Goal: Information Seeking & Learning: Learn about a topic

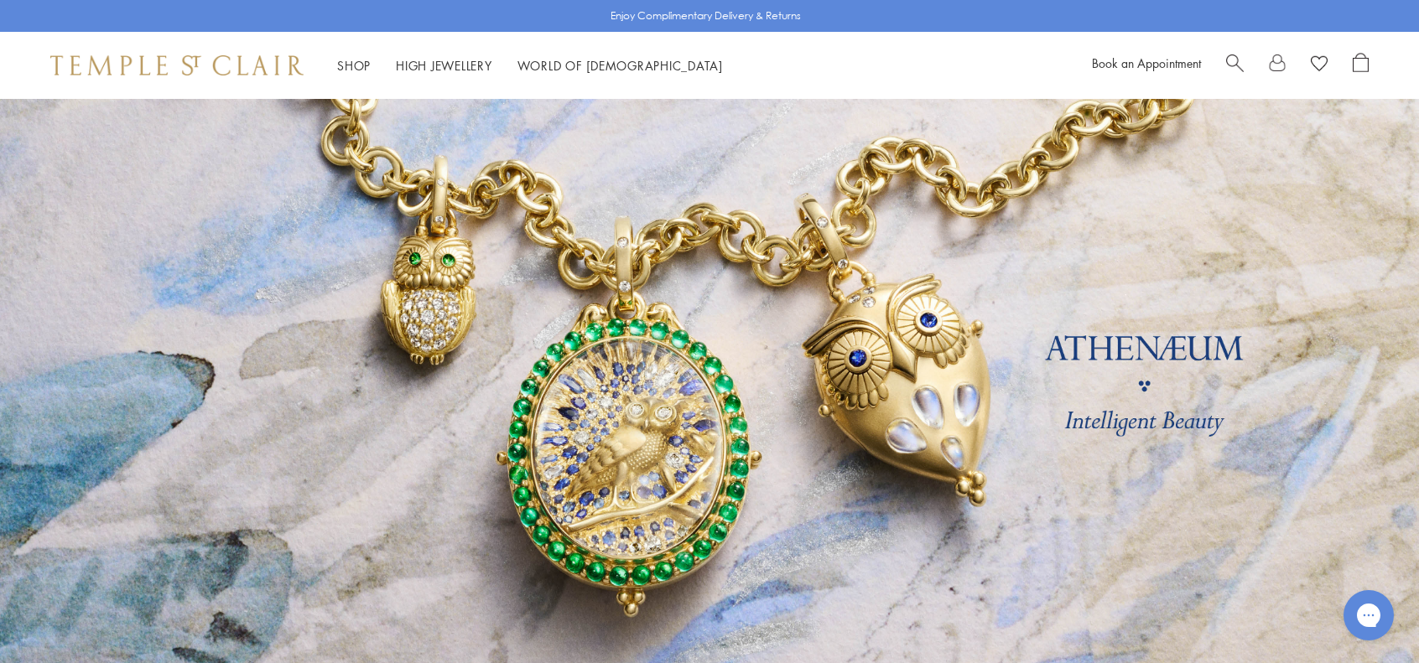
click at [456, 301] on link at bounding box center [709, 392] width 1419 height 587
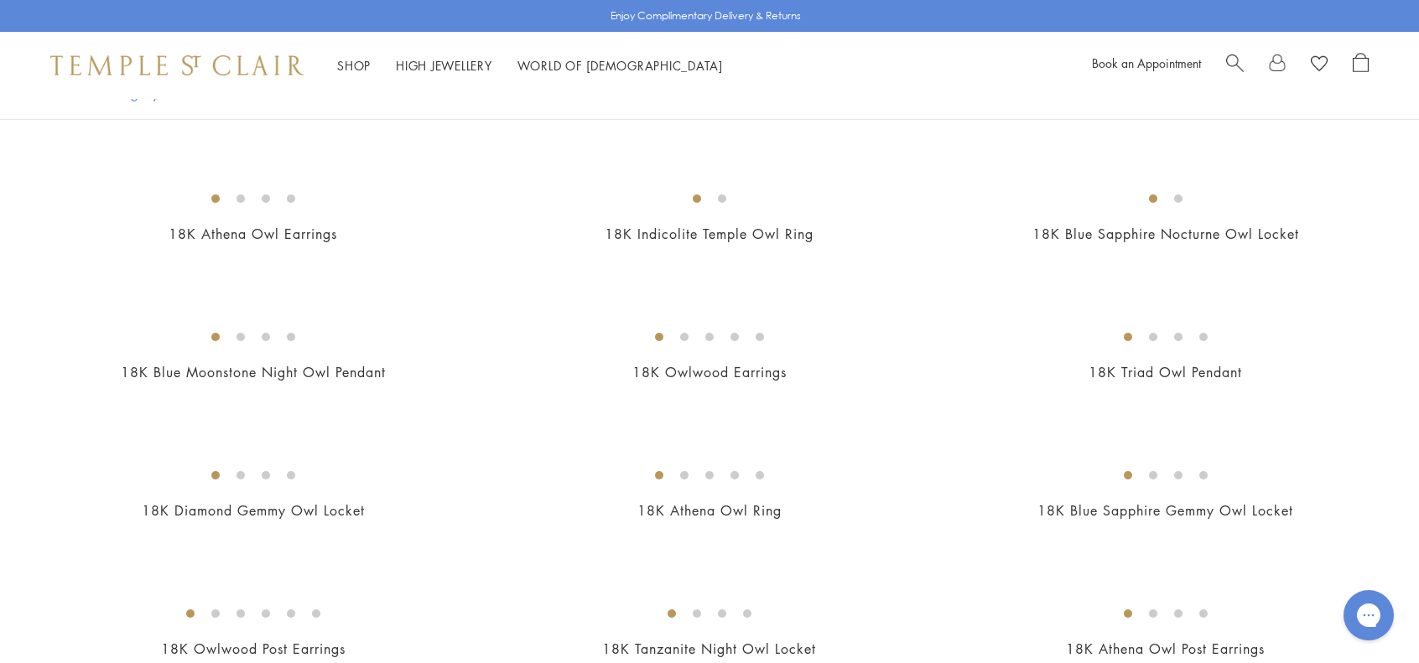
scroll to position [503, 0]
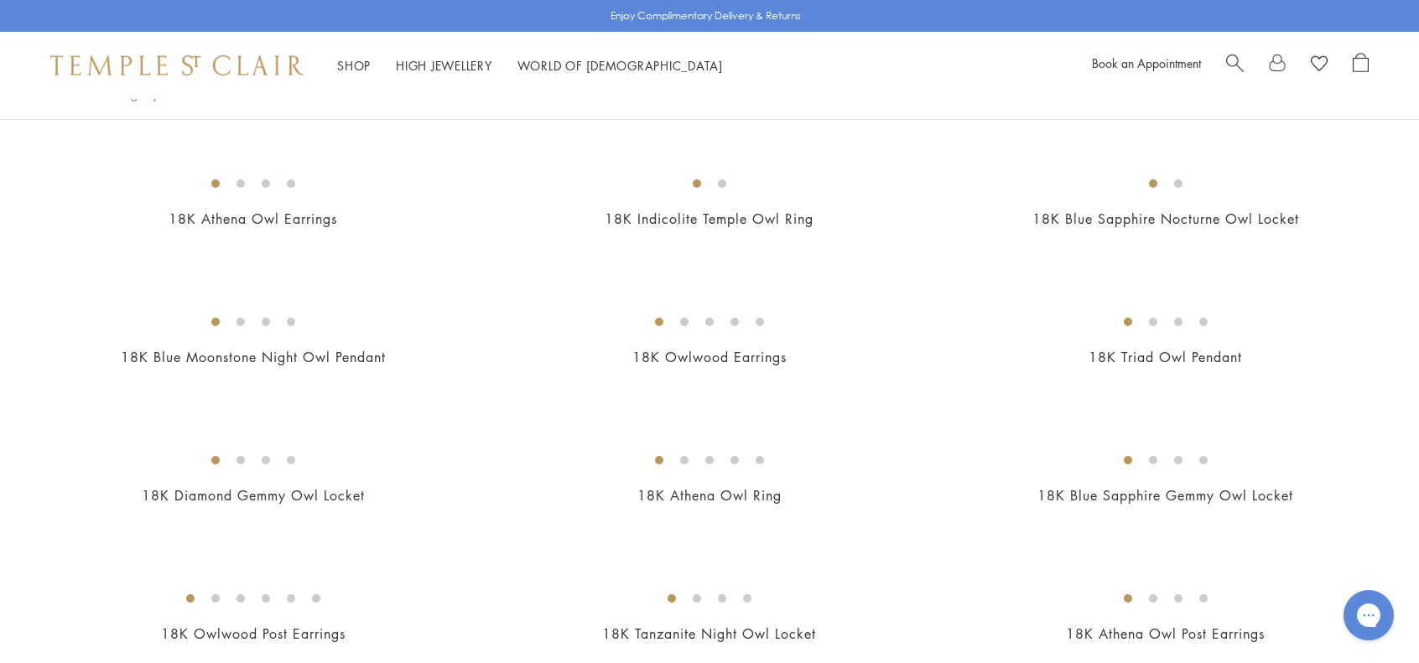
click at [0, 0] on img at bounding box center [0, 0] width 0 height 0
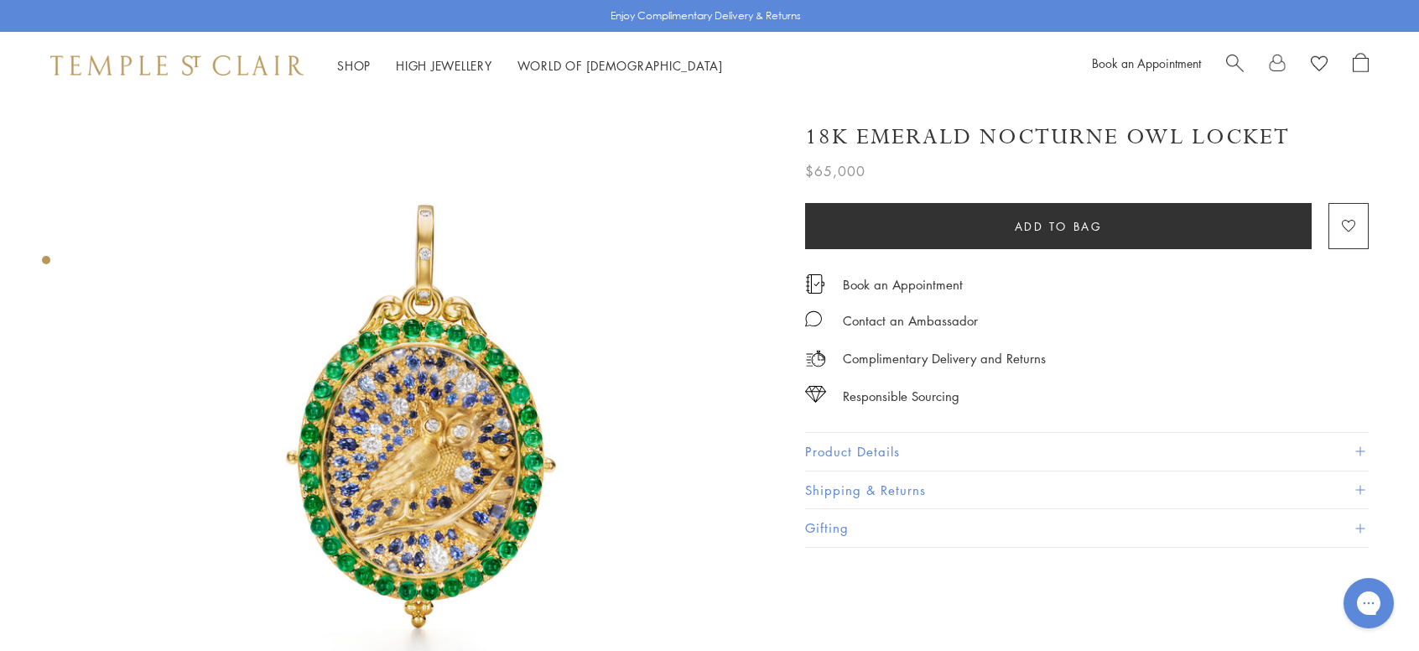
click at [341, 366] on img at bounding box center [424, 439] width 681 height 681
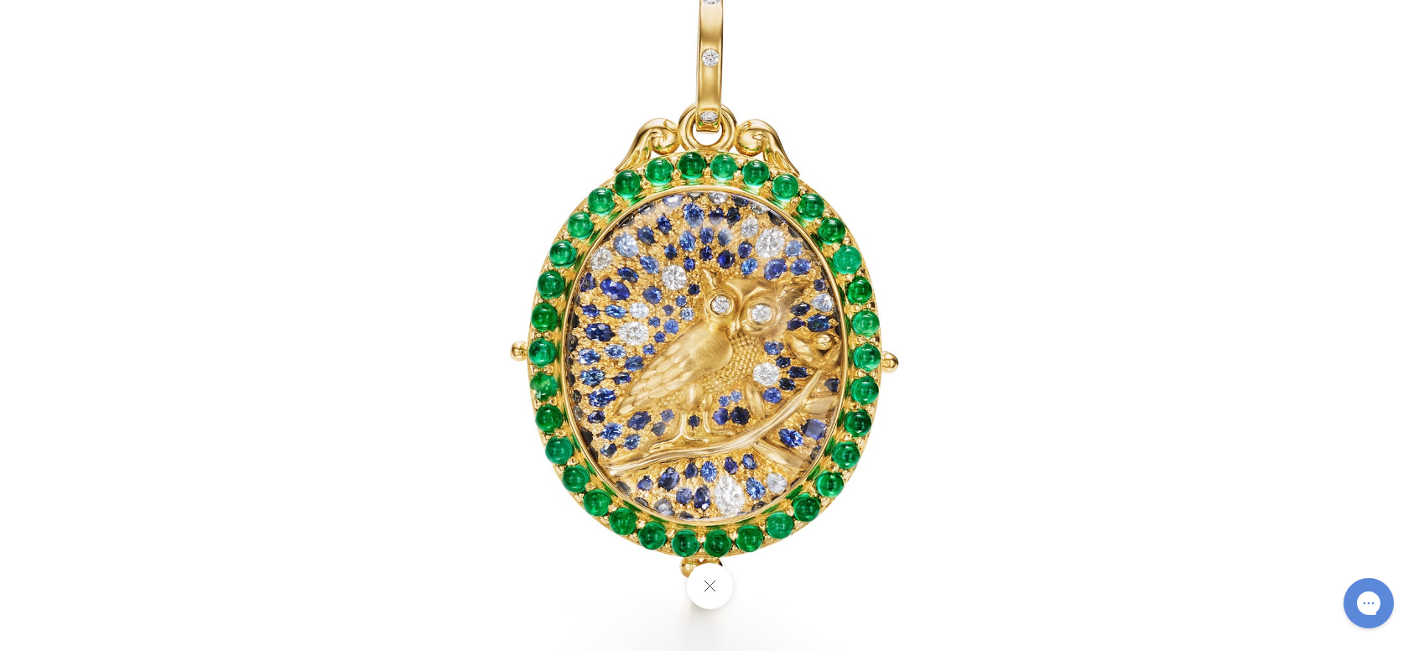
click at [654, 392] on img at bounding box center [709, 325] width 981 height 981
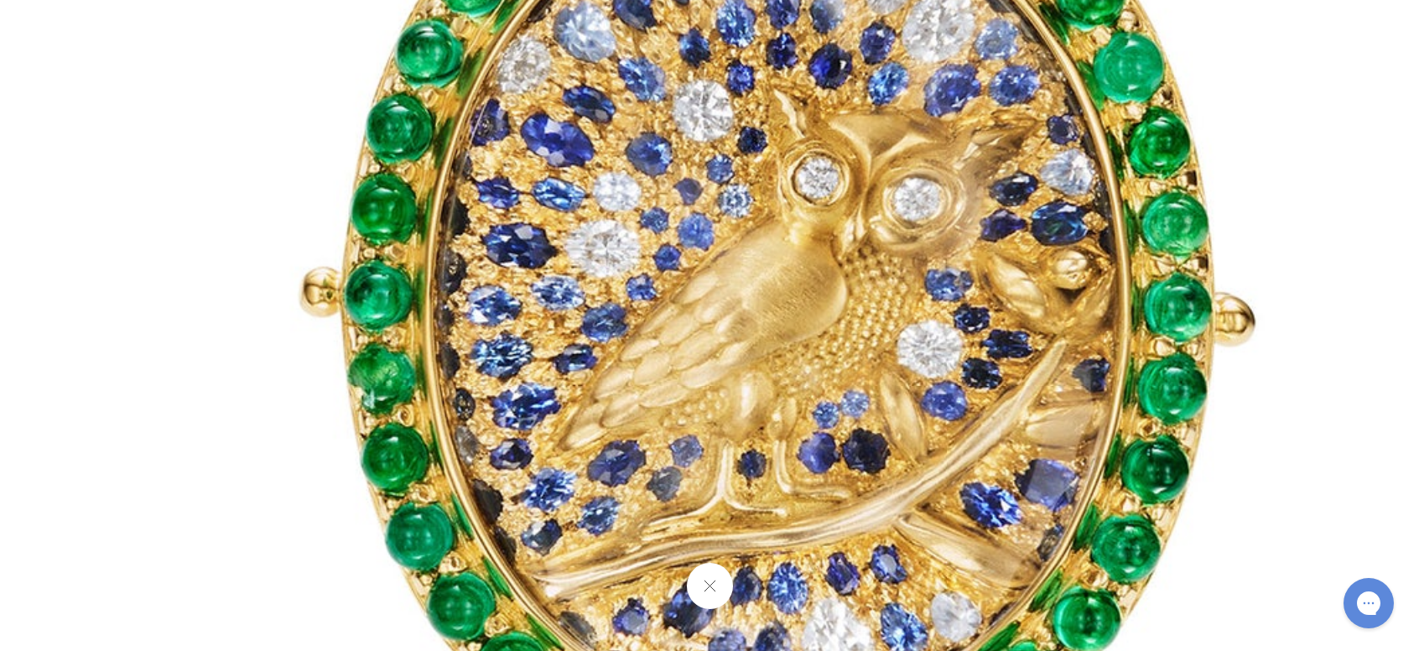
click at [720, 605] on button at bounding box center [709, 586] width 46 height 46
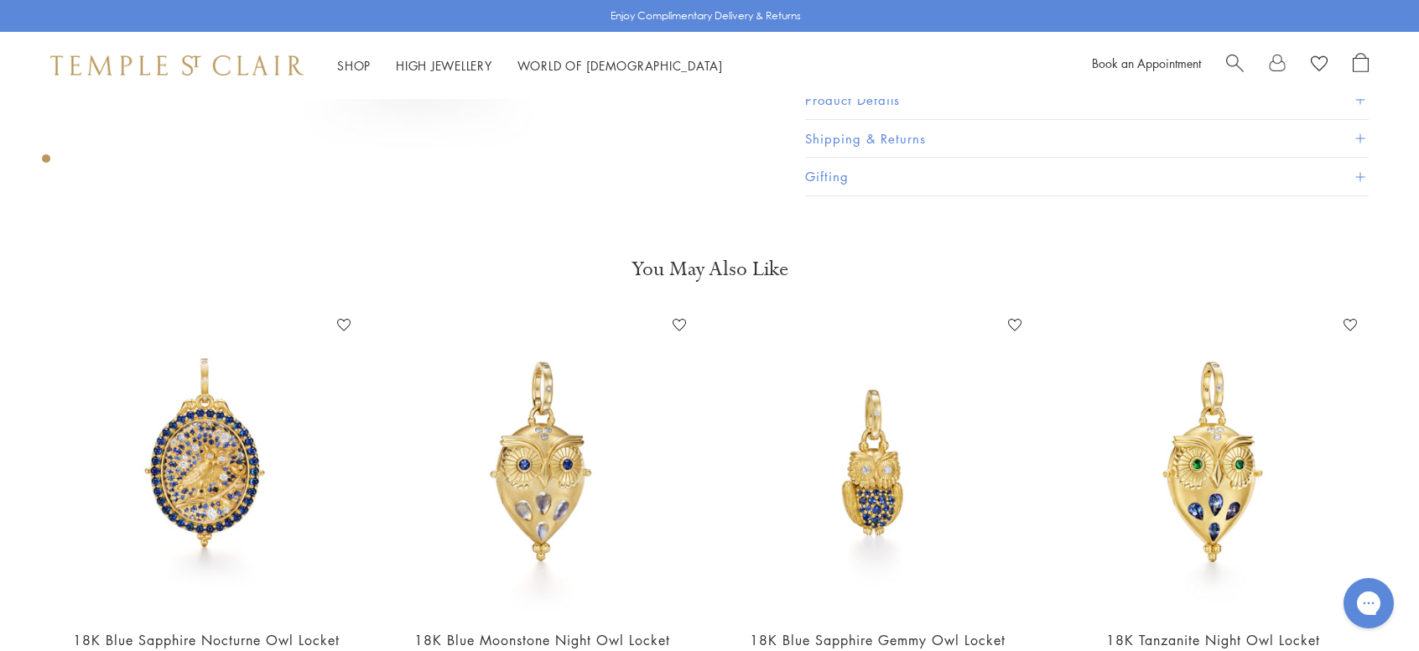
scroll to position [587, 0]
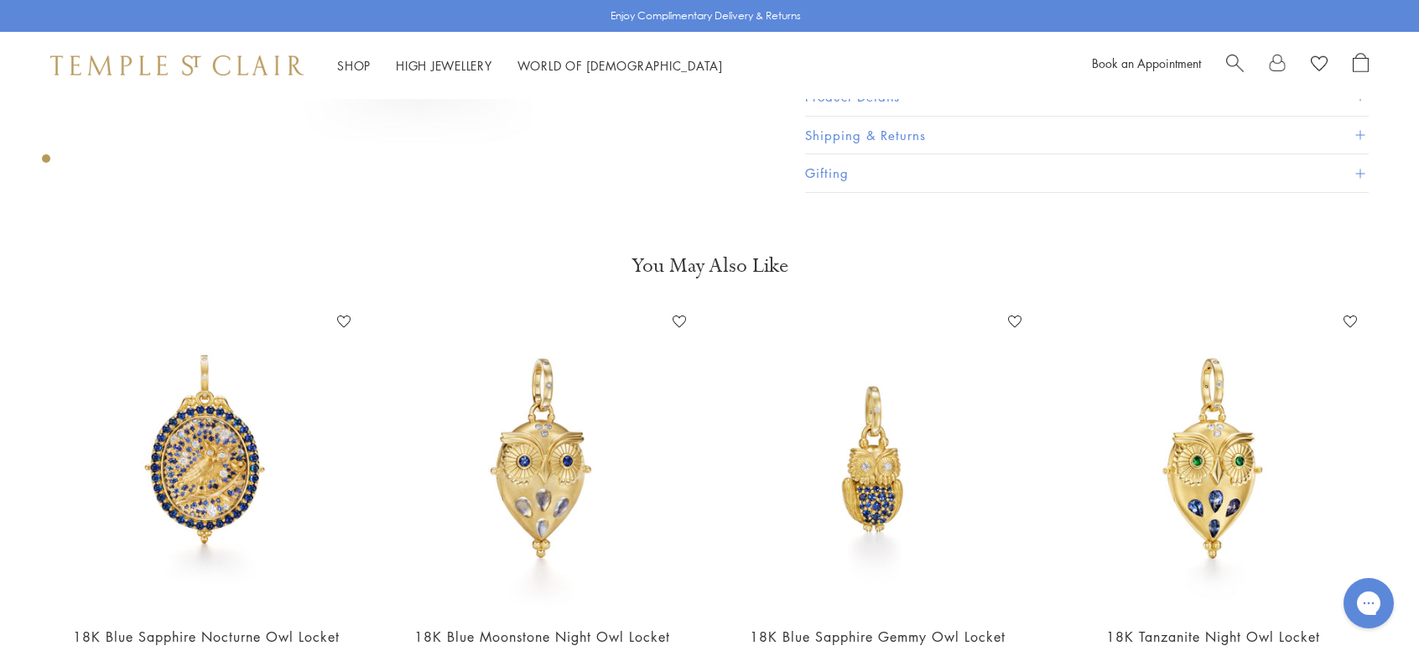
click at [904, 489] on img at bounding box center [877, 460] width 302 height 302
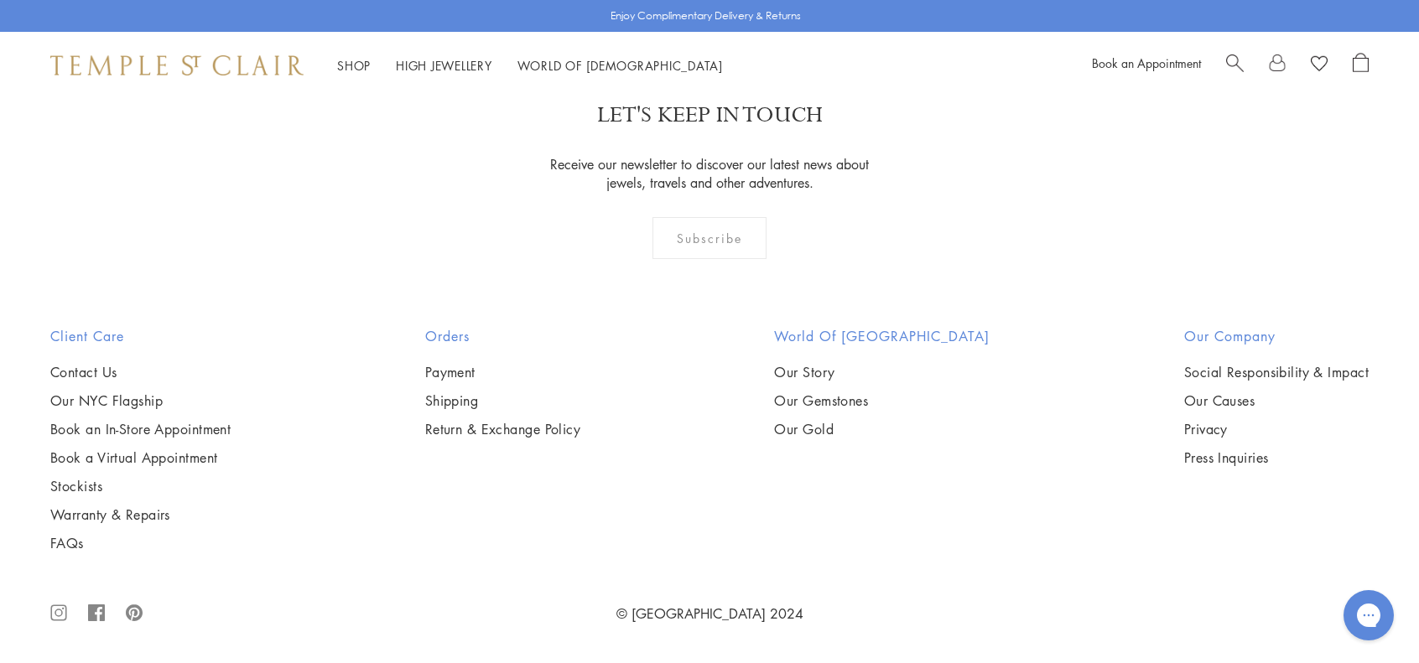
scroll to position [2097, 0]
click at [0, 0] on img at bounding box center [0, 0] width 0 height 0
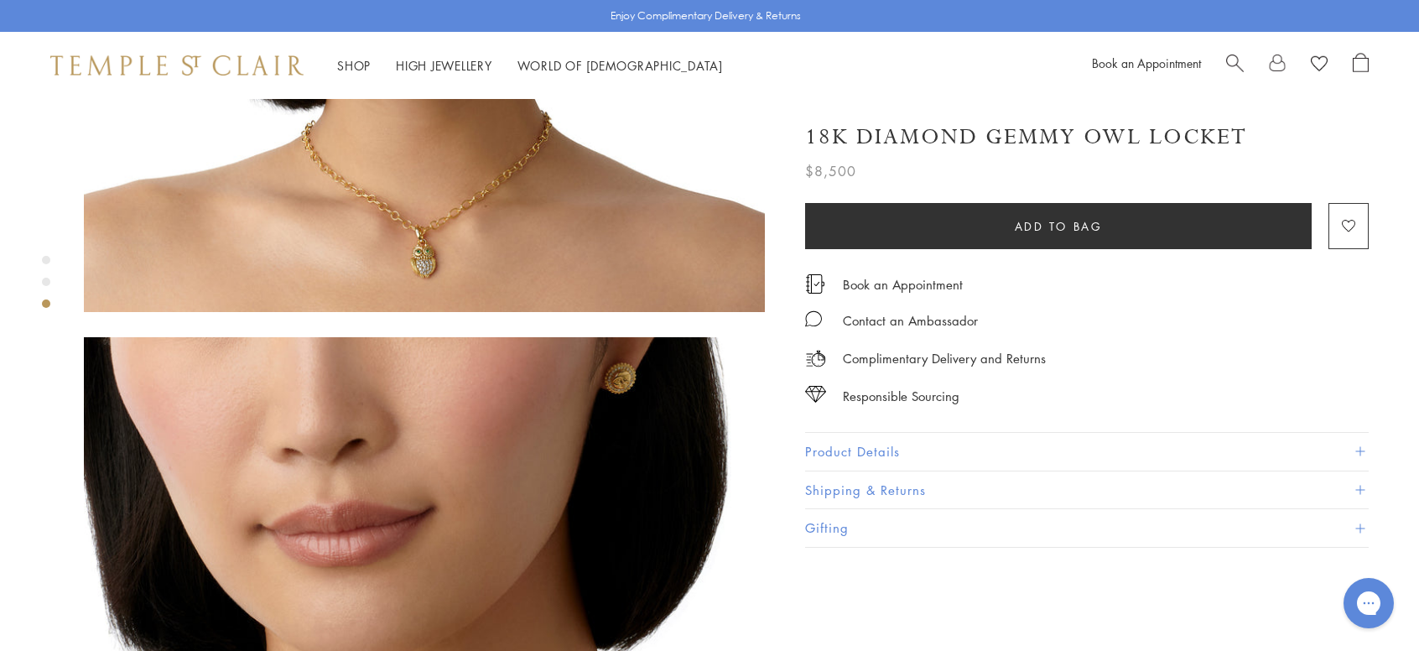
scroll to position [671, 0]
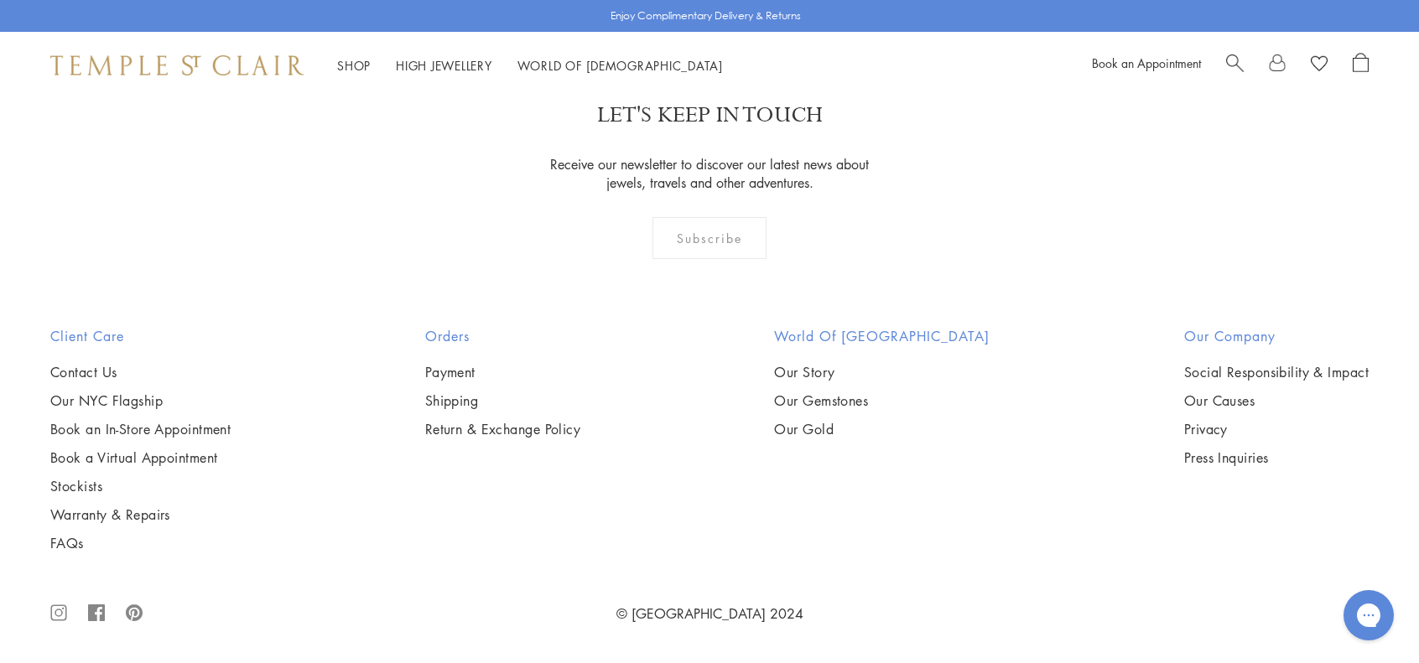
scroll to position [2067, 0]
click at [0, 0] on img at bounding box center [0, 0] width 0 height 0
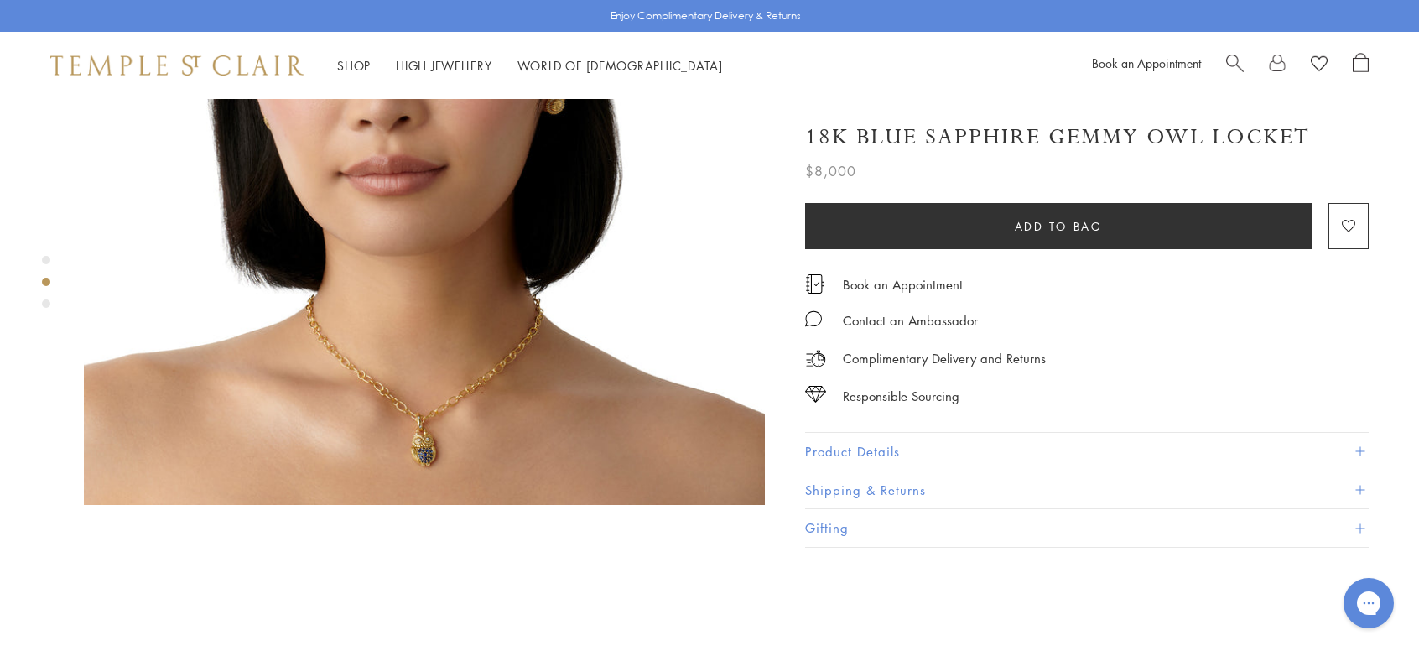
scroll to position [1006, 0]
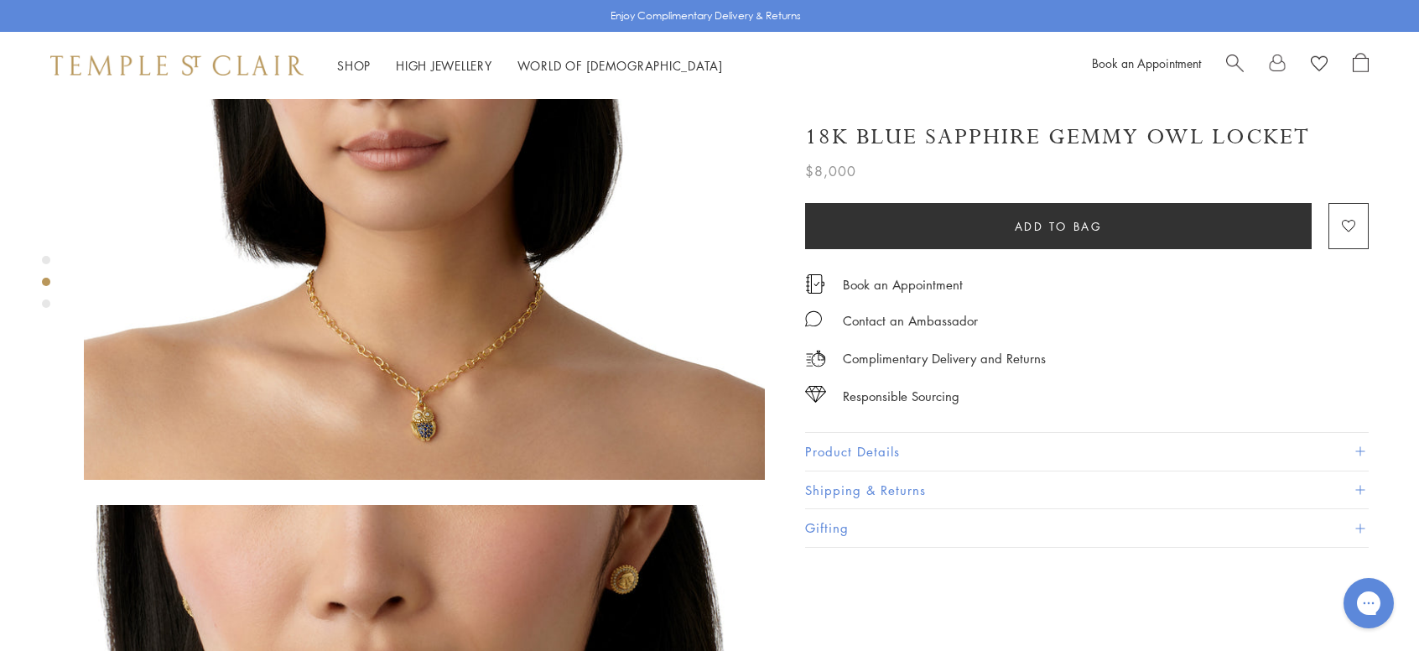
click at [401, 385] on img at bounding box center [424, 139] width 681 height 681
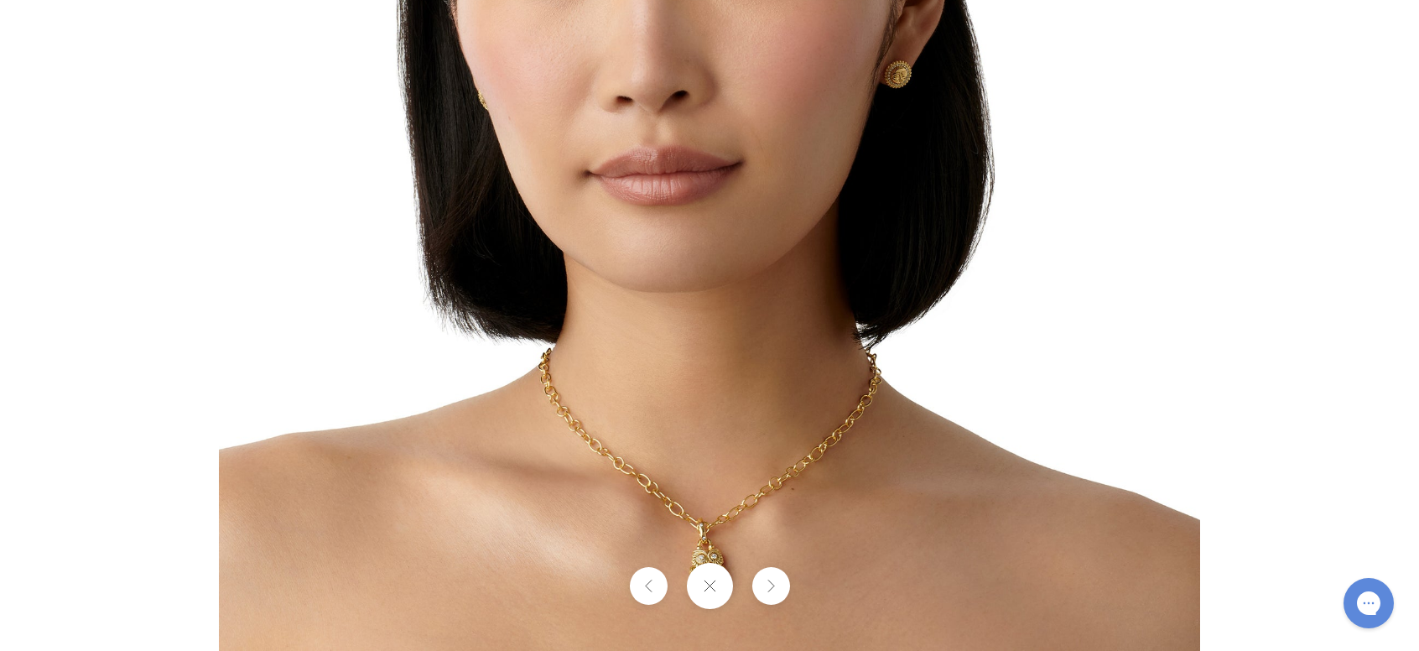
click at [713, 491] on img at bounding box center [709, 160] width 981 height 981
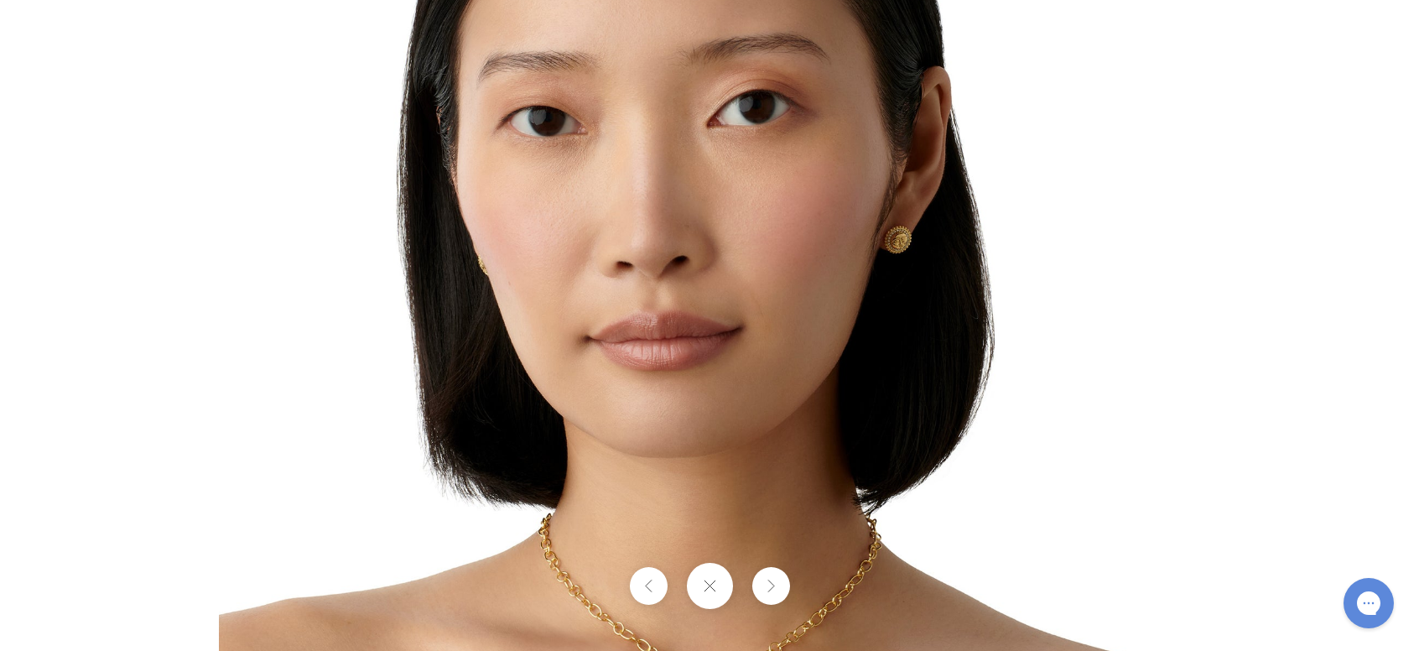
click at [775, 455] on img at bounding box center [709, 325] width 981 height 981
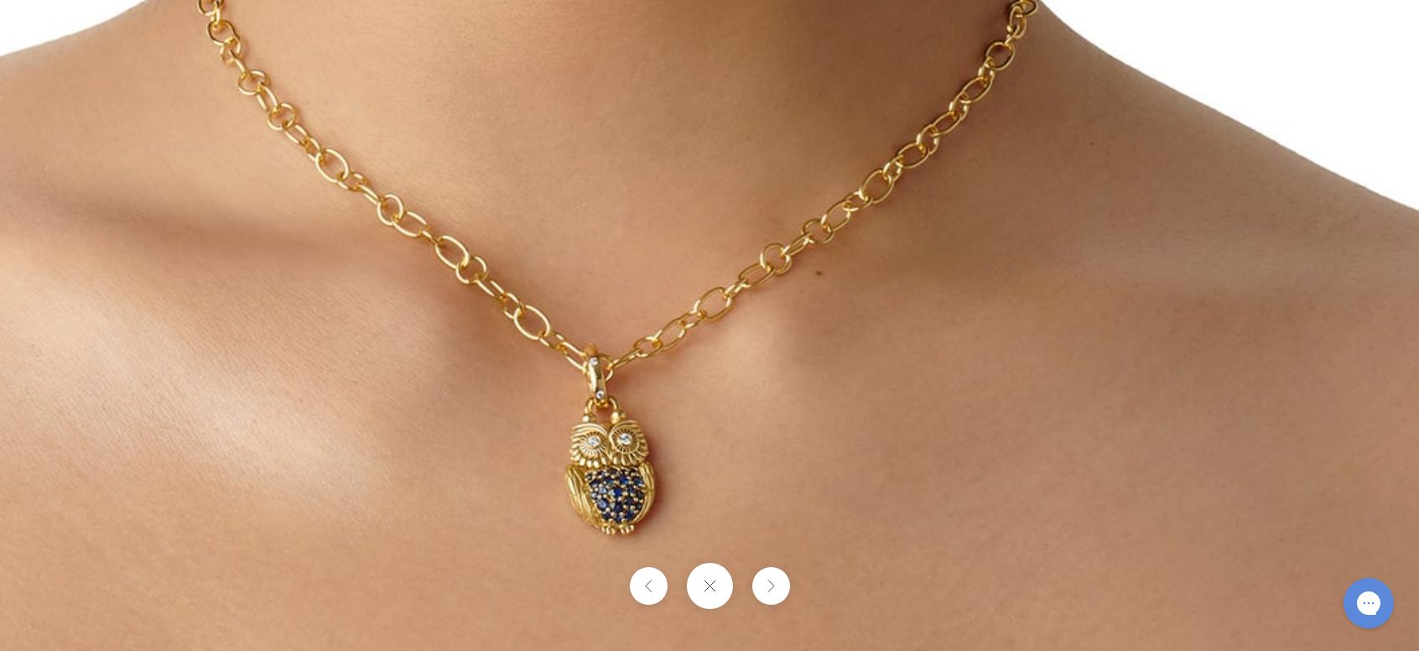
click at [720, 589] on button at bounding box center [709, 586] width 46 height 46
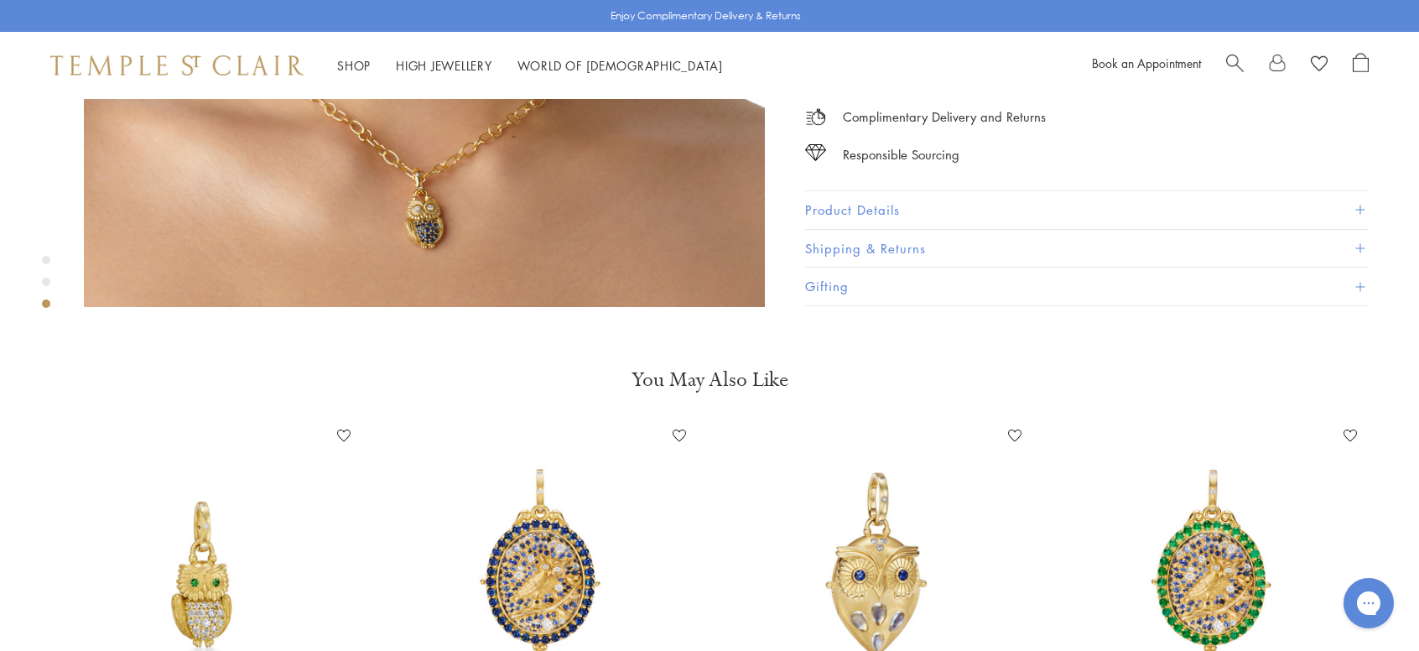
scroll to position [2097, 0]
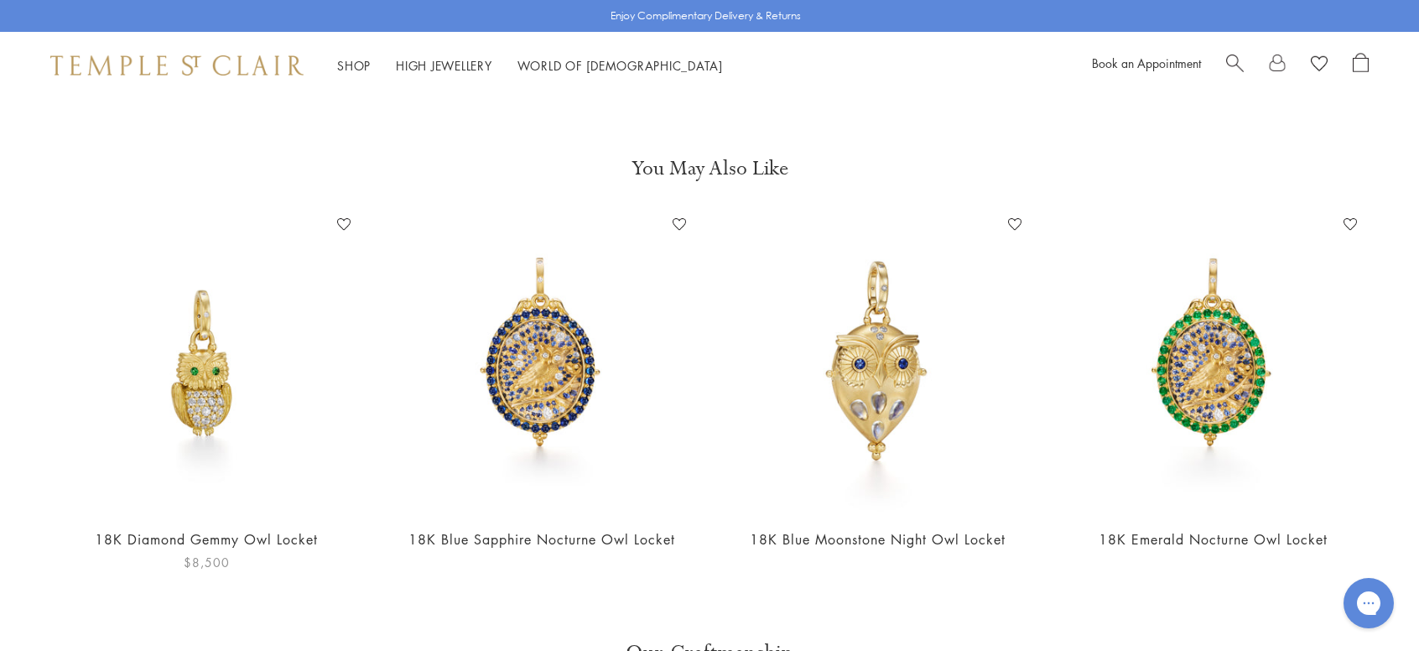
click at [195, 358] on img at bounding box center [206, 362] width 302 height 302
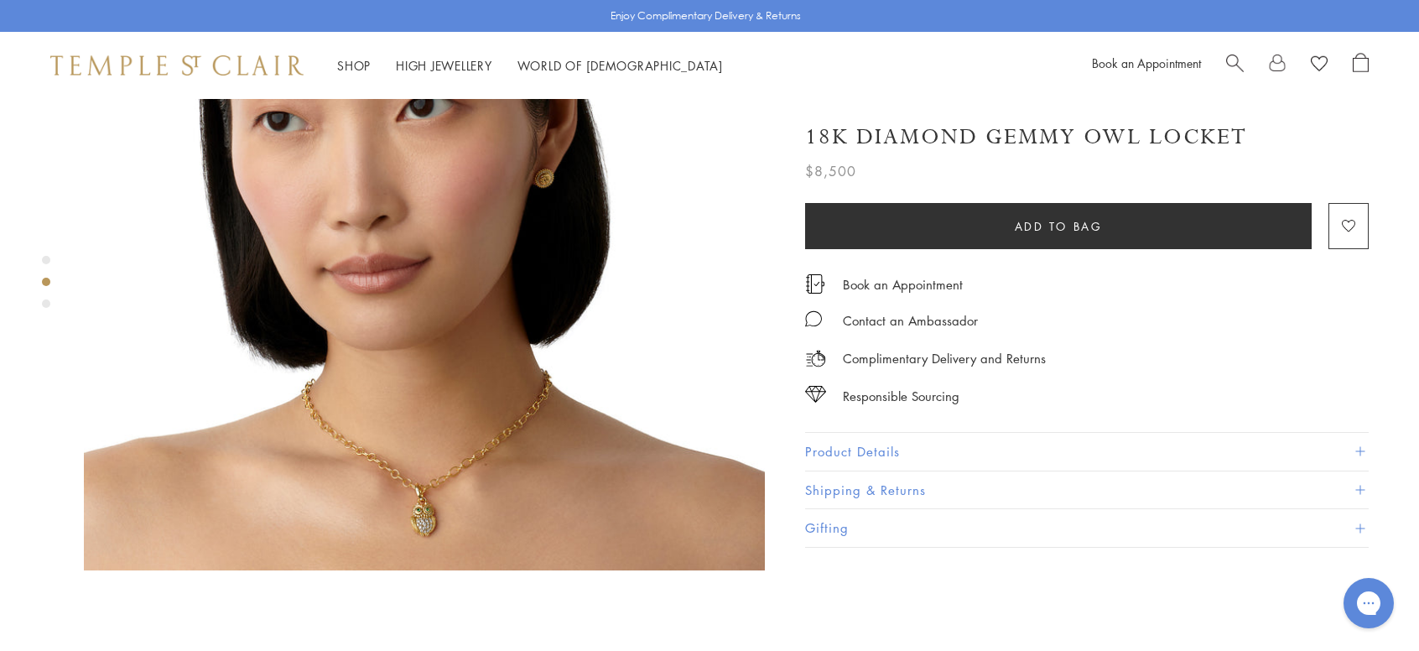
scroll to position [922, 0]
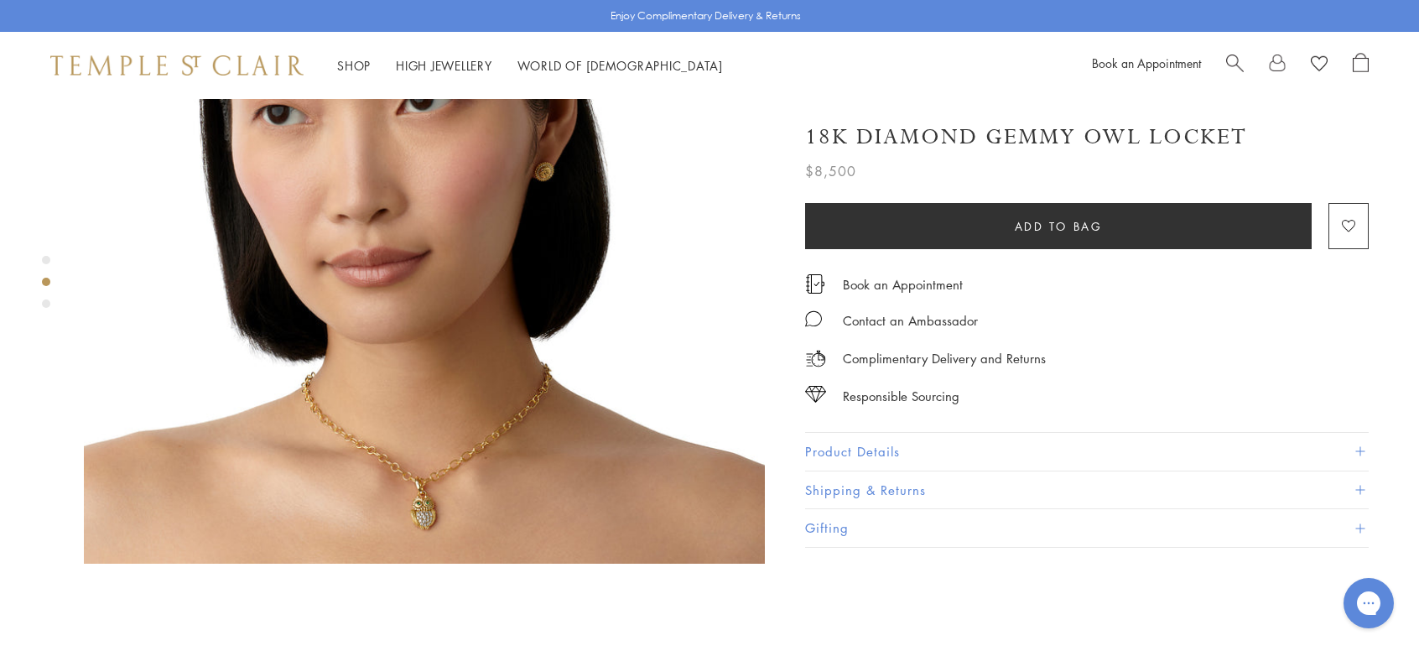
click at [399, 426] on img at bounding box center [424, 223] width 681 height 681
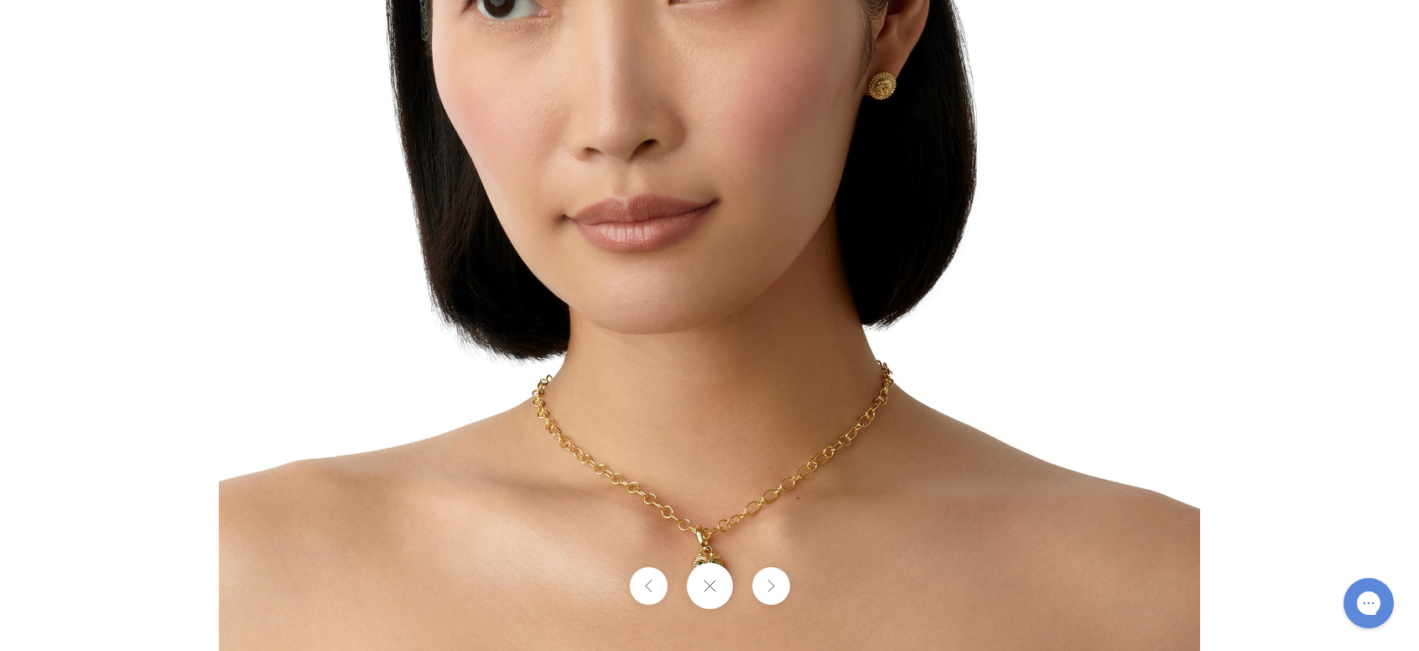
scroll to position [1258, 0]
click at [680, 434] on img at bounding box center [709, 160] width 981 height 981
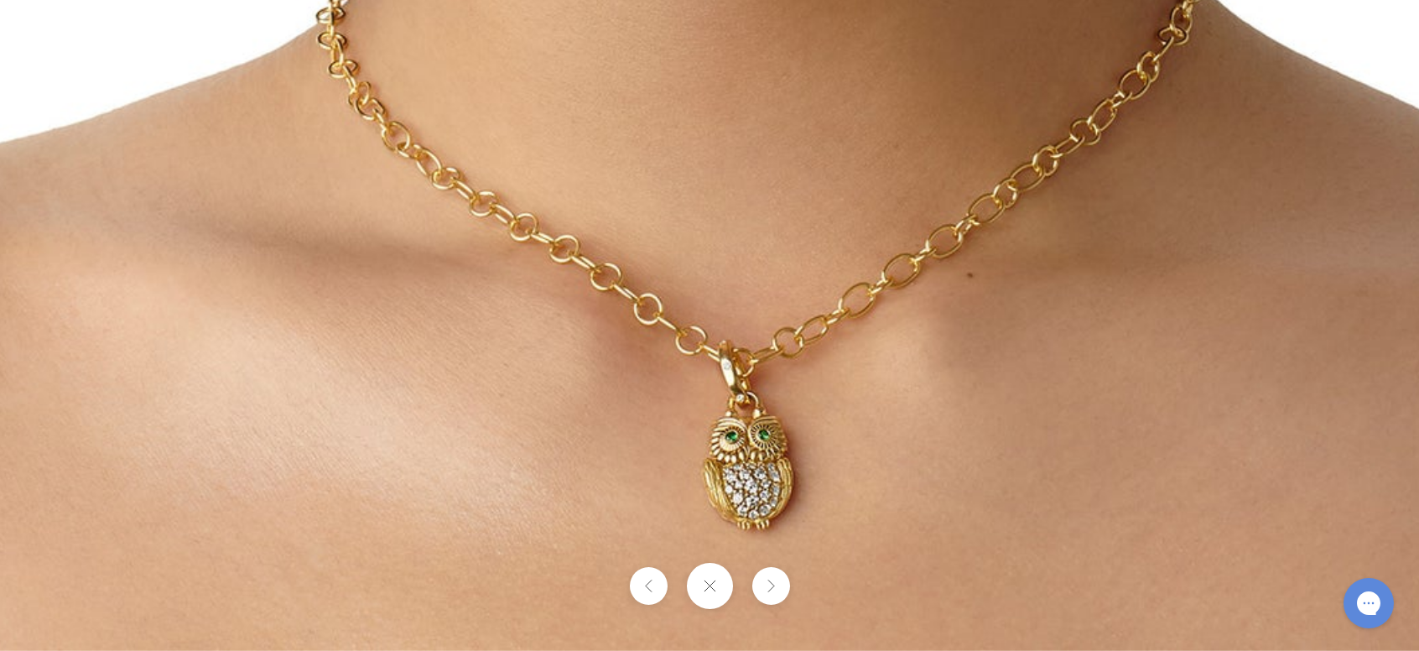
click at [716, 587] on button at bounding box center [709, 586] width 46 height 46
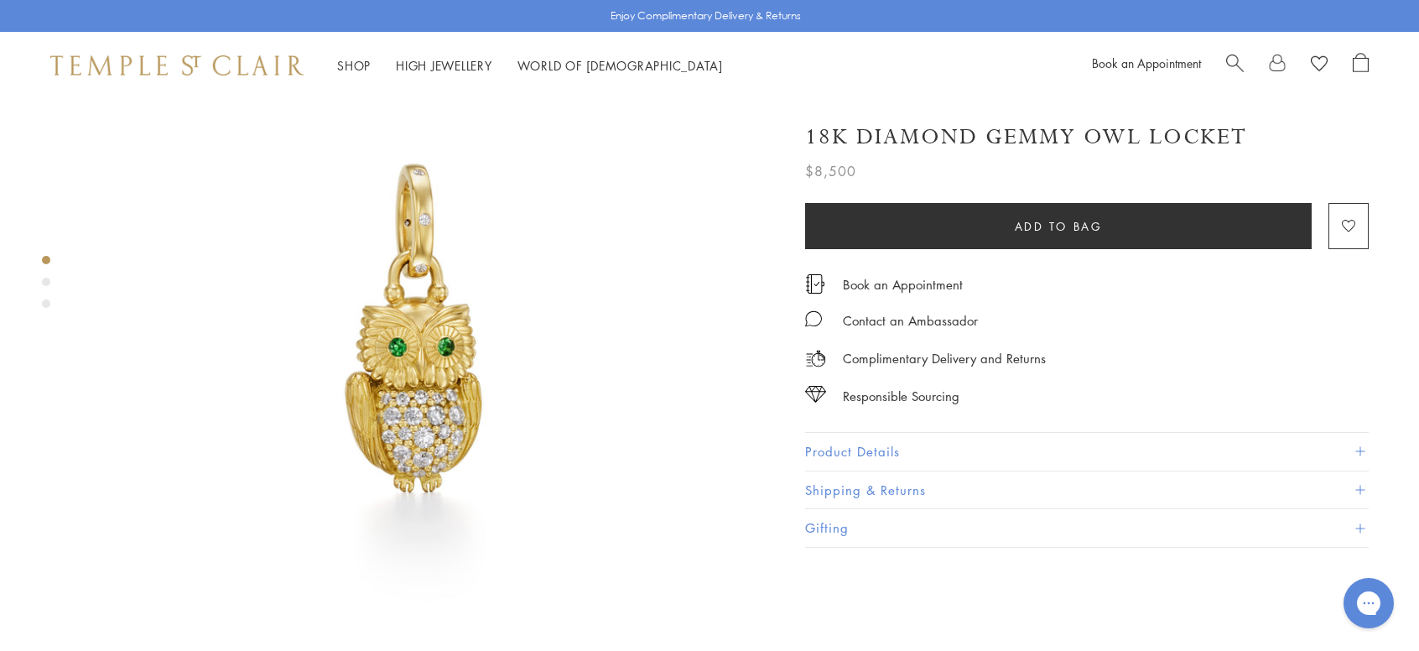
scroll to position [0, 0]
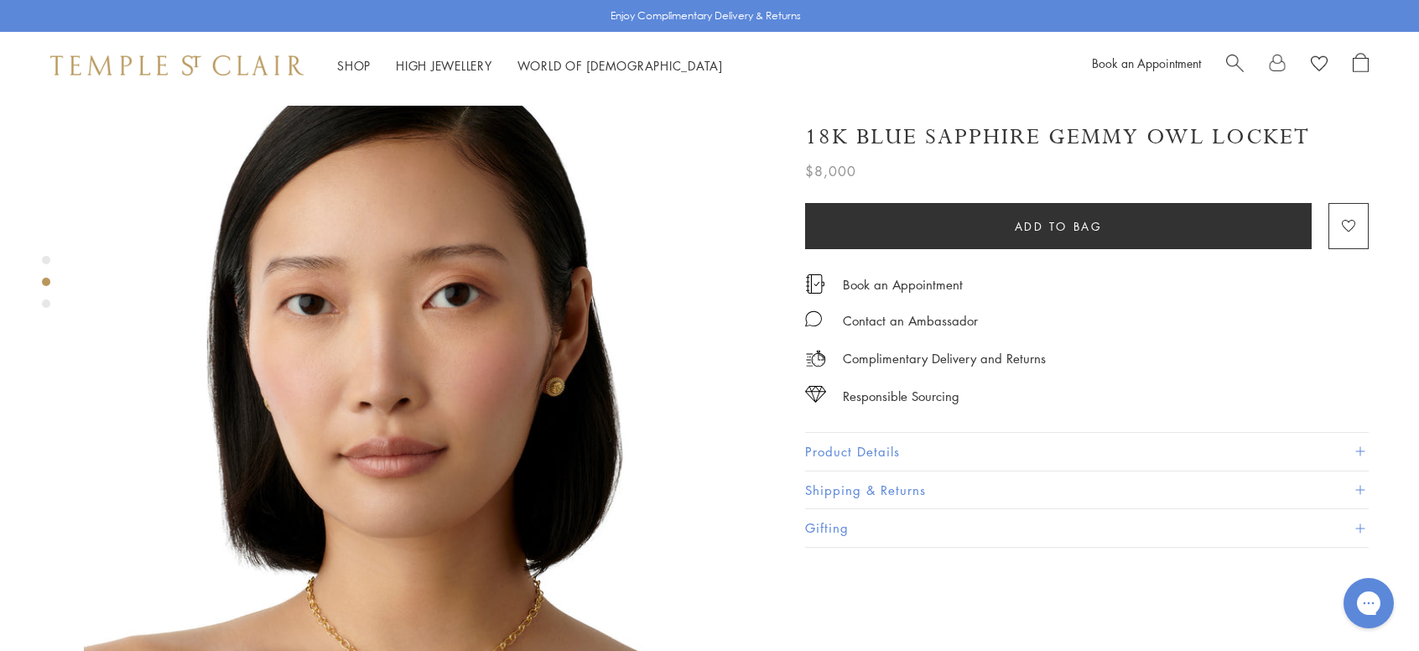
scroll to position [419, 0]
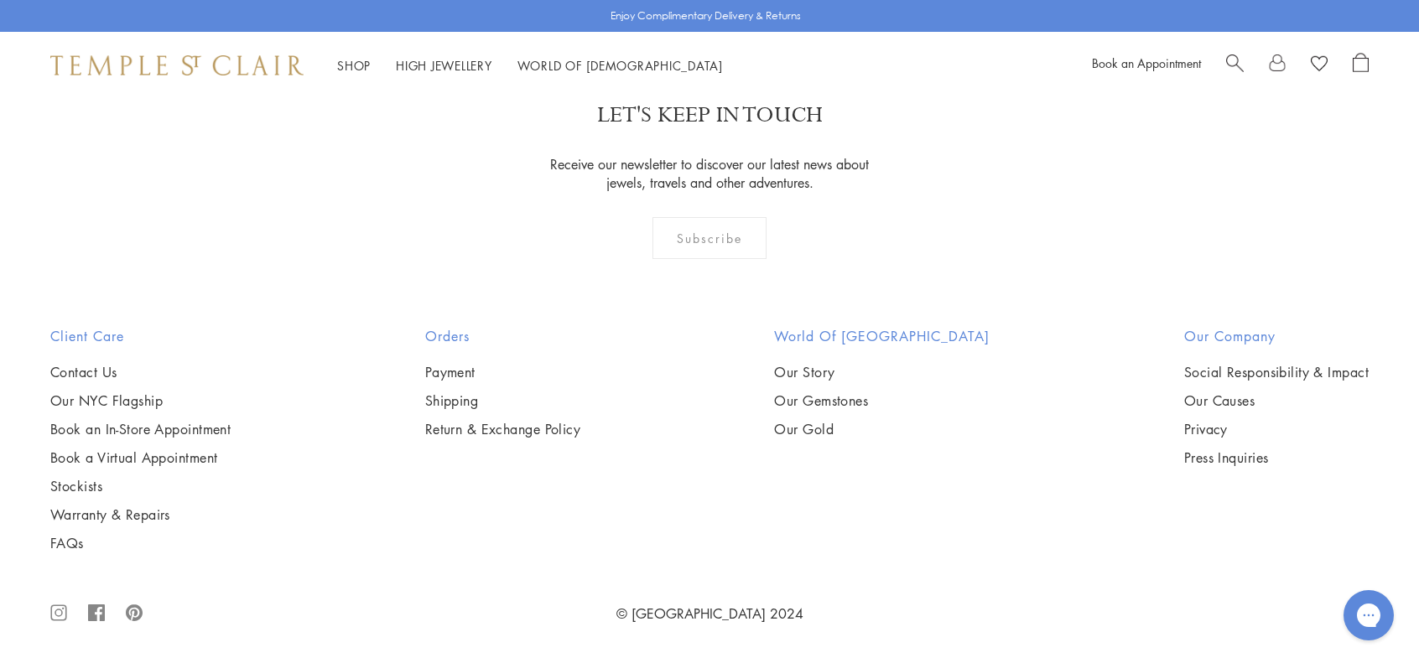
scroll to position [2118, 0]
